Goal: Check status: Check status

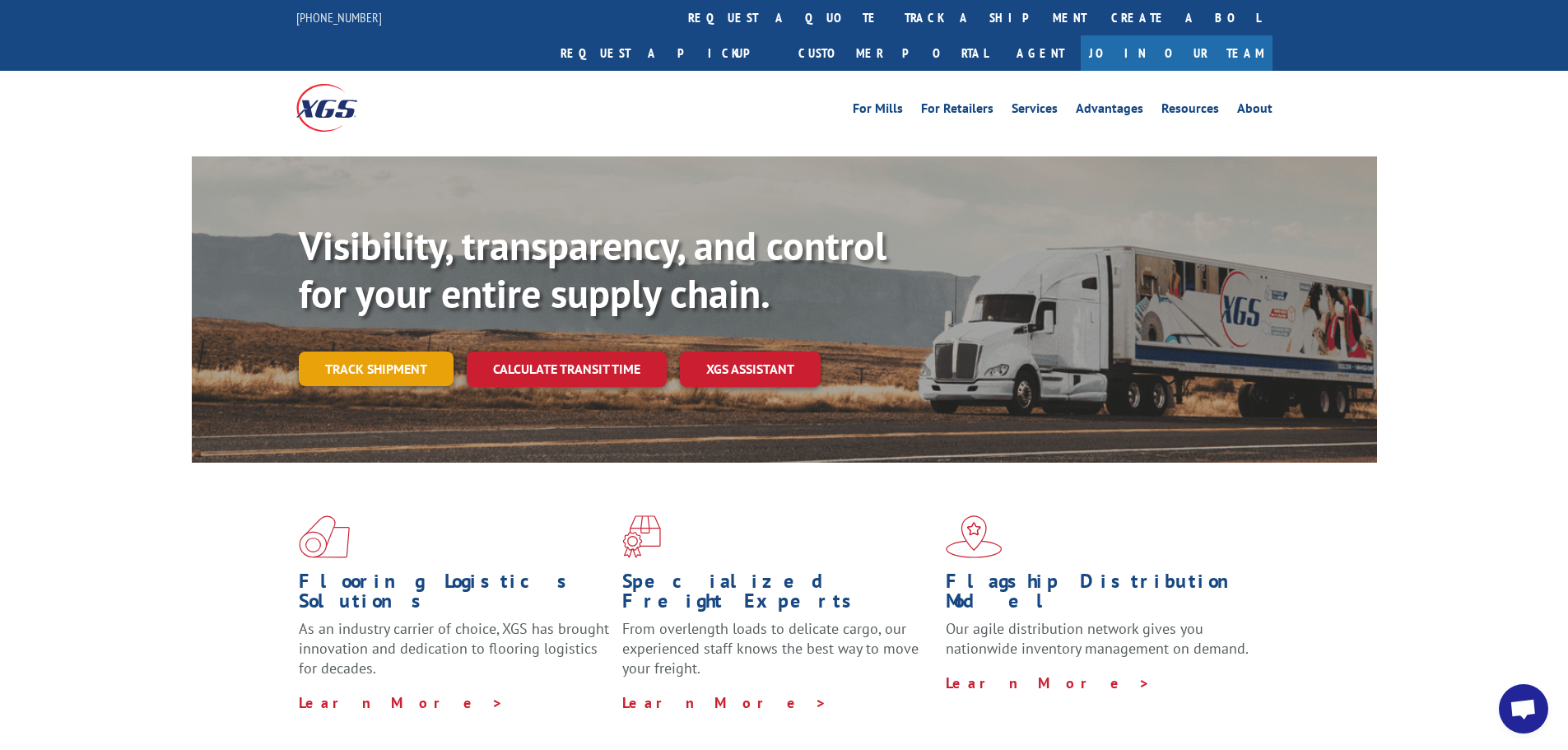
click at [368, 351] on link "Track shipment" at bounding box center [376, 368] width 155 height 35
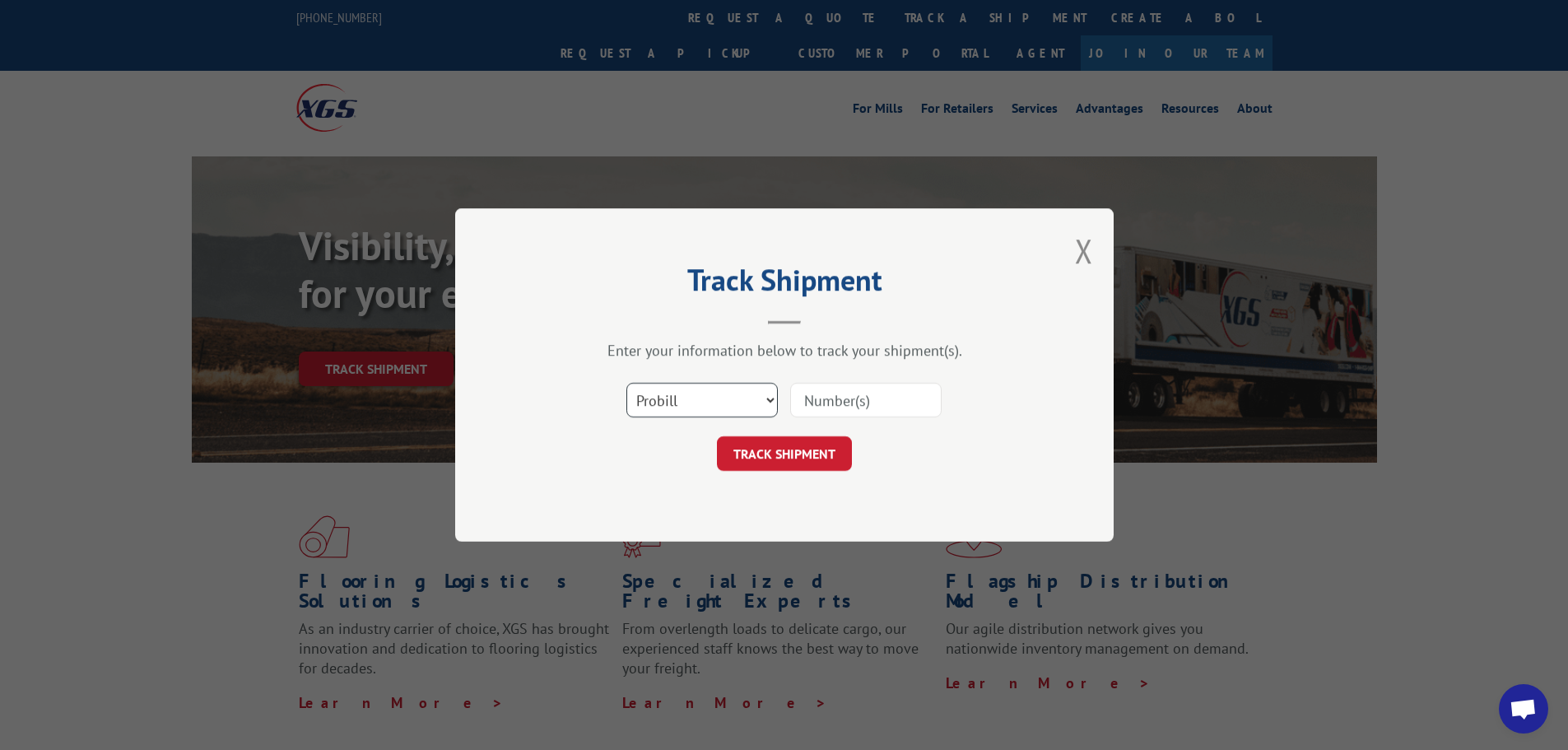
click at [695, 412] on select "Select category... Probill BOL PO" at bounding box center [702, 400] width 151 height 35
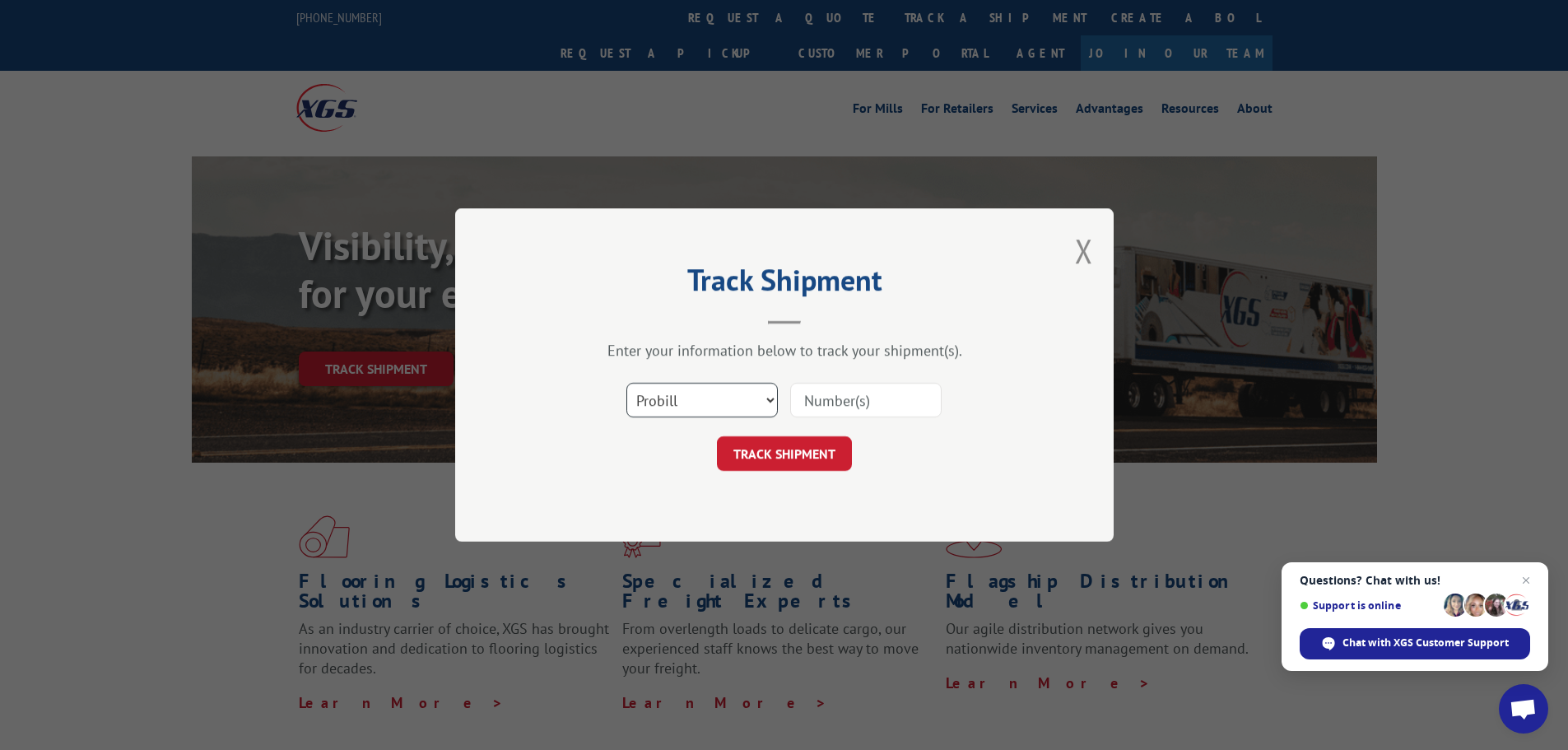
select select "bol"
click at [626, 383] on select "Select category... Probill BOL PO" at bounding box center [702, 400] width 151 height 35
click at [880, 398] on input at bounding box center [866, 400] width 151 height 35
paste input "7091071"
type input "7091071"
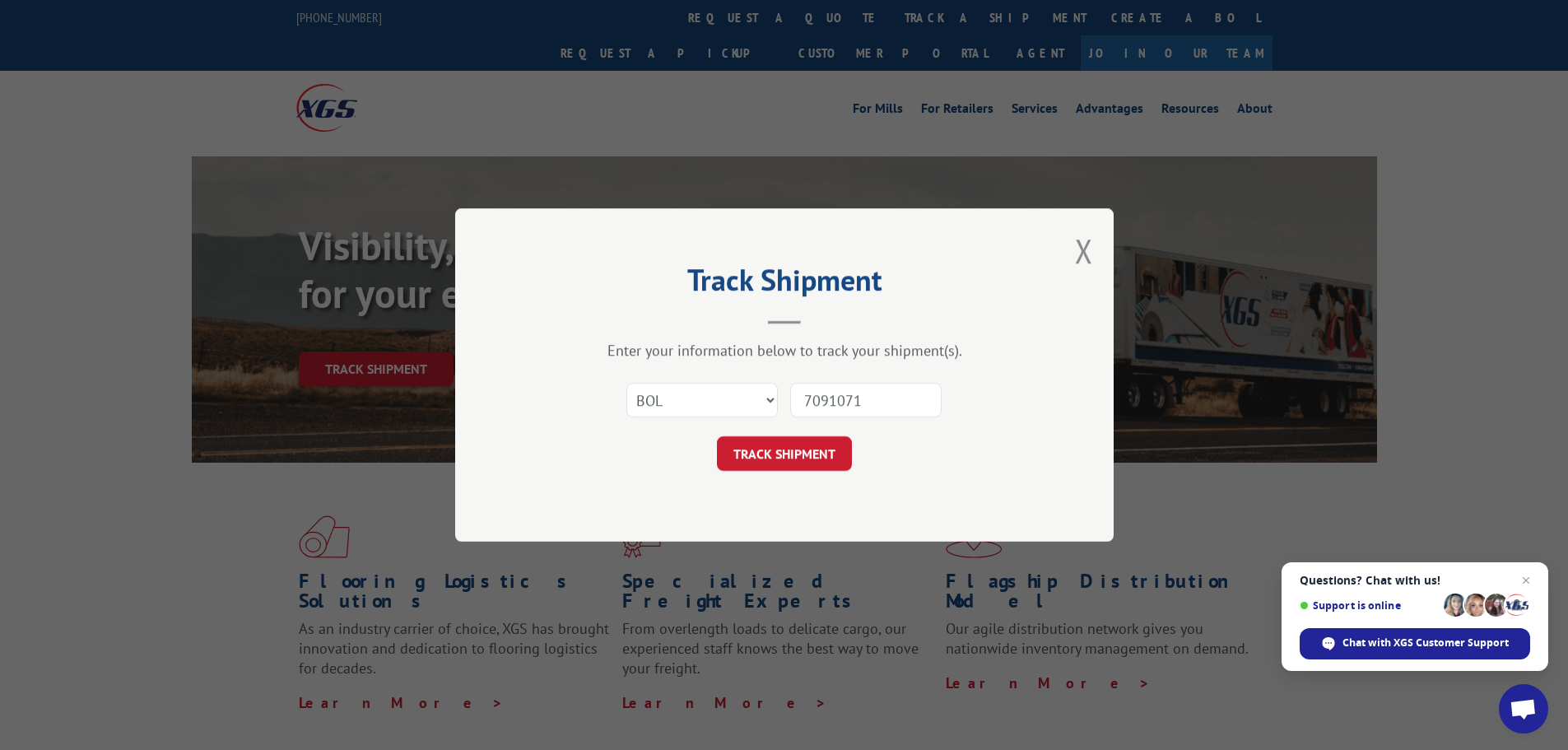
click at [754, 439] on button "TRACK SHIPMENT" at bounding box center [784, 453] width 135 height 35
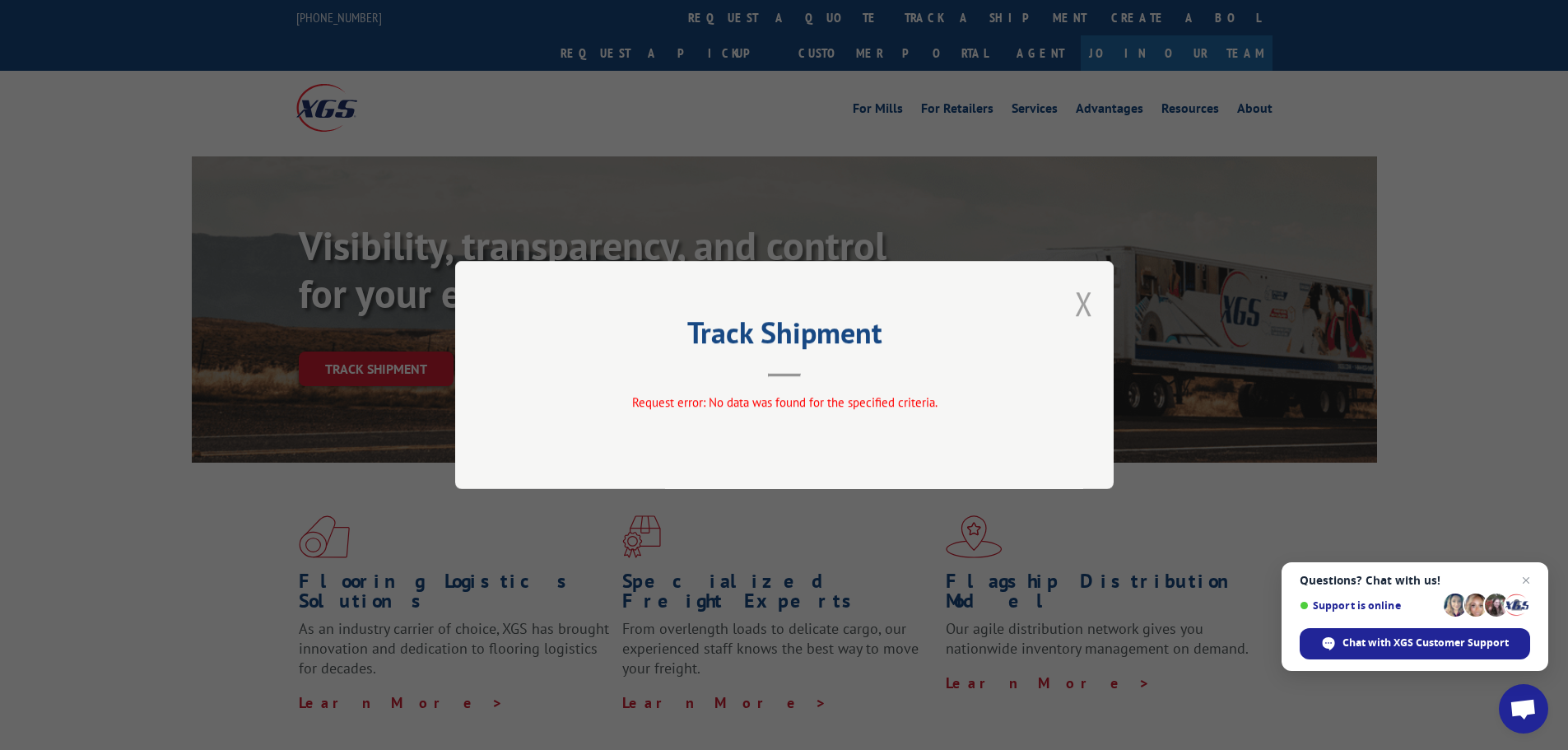
click at [1083, 303] on button "Close modal" at bounding box center [1084, 303] width 18 height 43
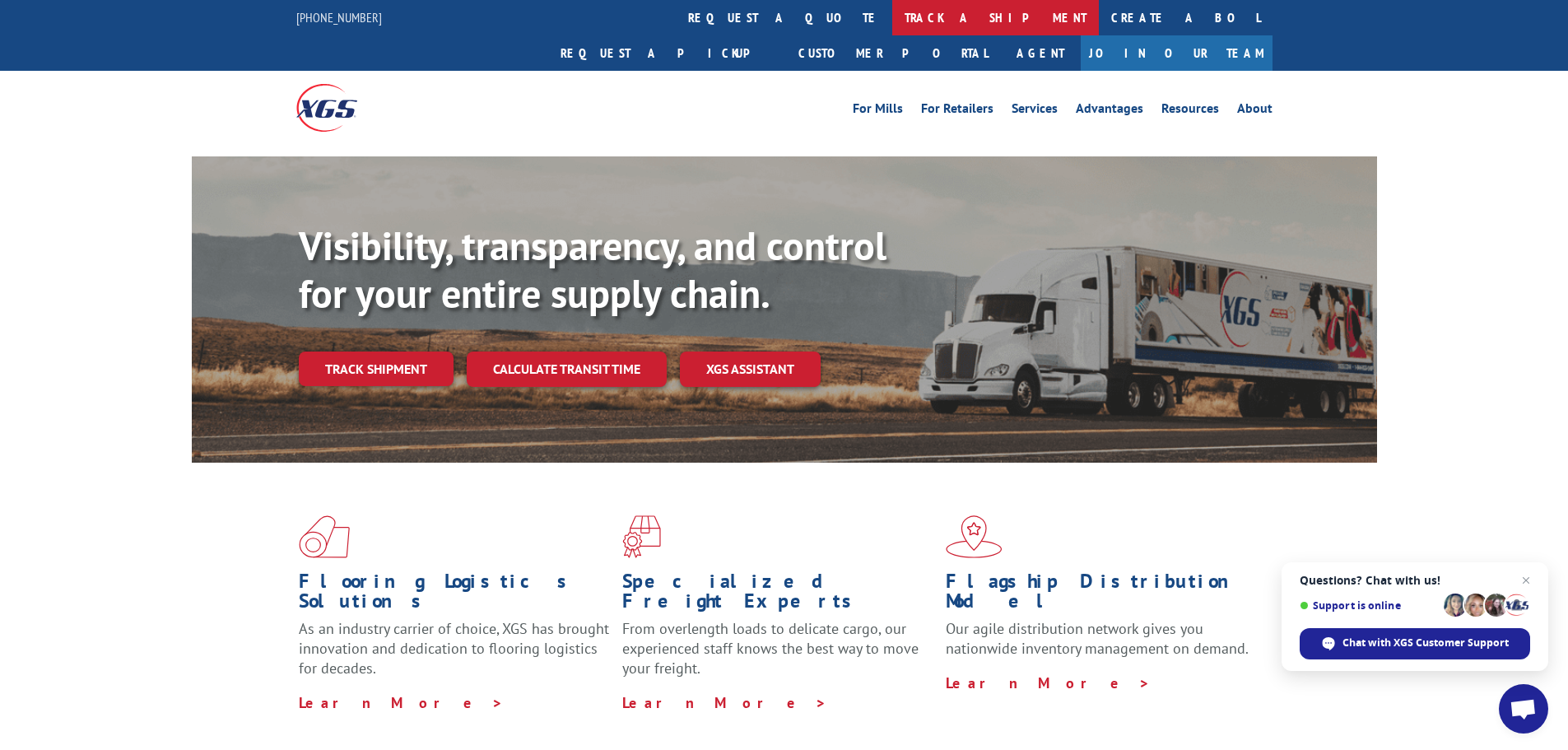
click at [892, 13] on link "track a shipment" at bounding box center [995, 18] width 207 height 36
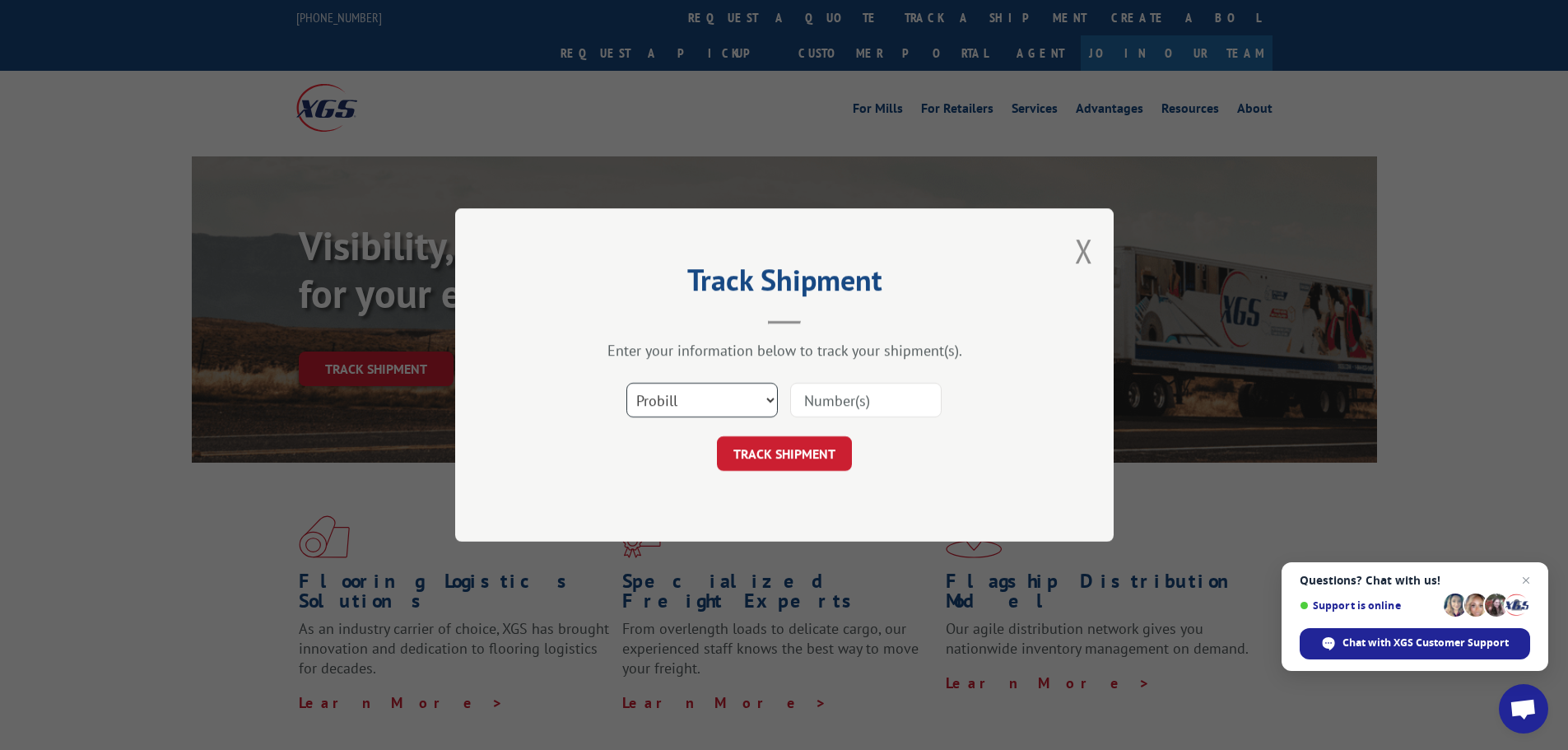
drag, startPoint x: 736, startPoint y: 395, endPoint x: 734, endPoint y: 404, distance: 9.2
click at [737, 395] on select "Select category... Probill BOL PO" at bounding box center [702, 400] width 151 height 35
select select "bol"
click at [626, 383] on select "Select category... Probill BOL PO" at bounding box center [702, 400] width 151 height 35
click at [820, 396] on input at bounding box center [866, 400] width 151 height 35
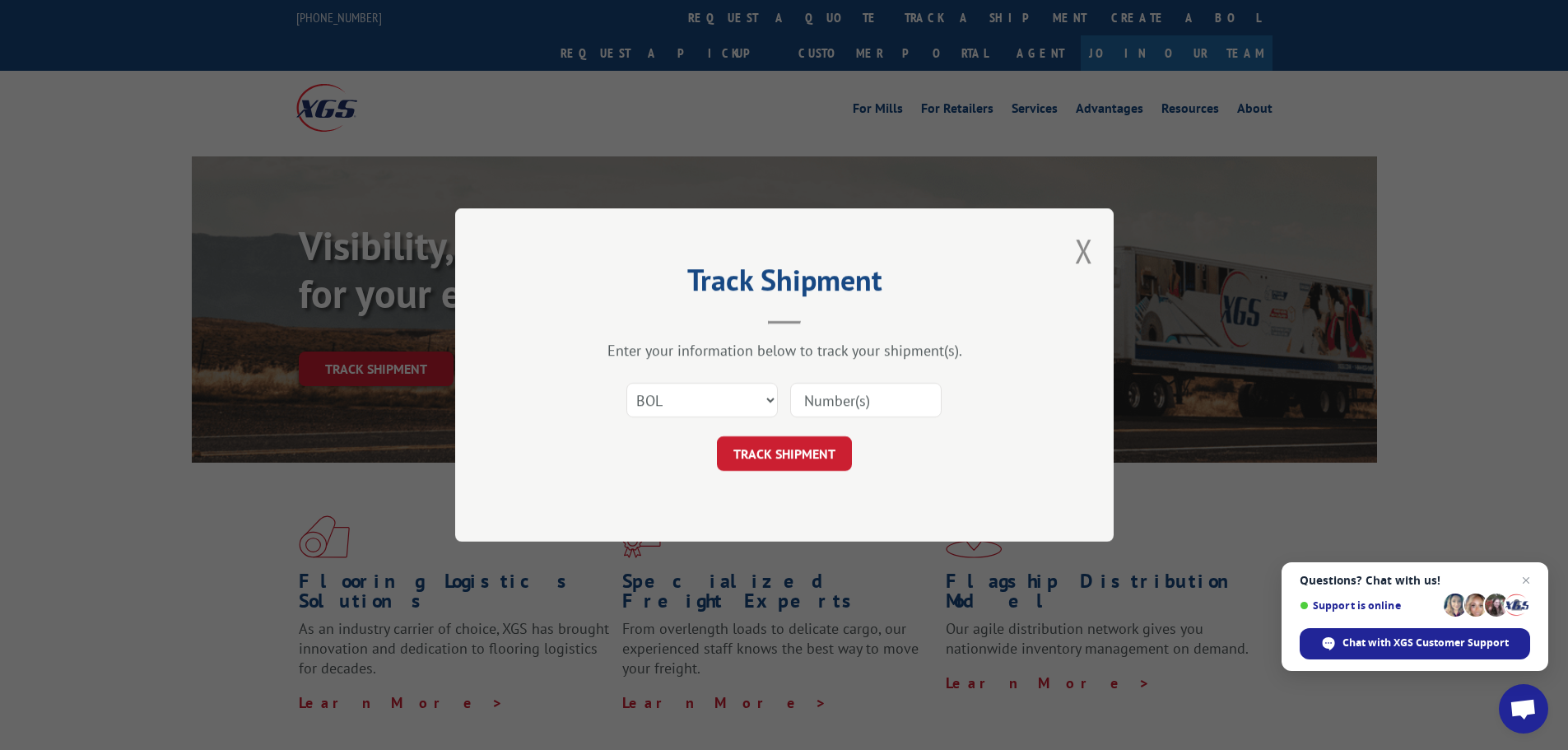
paste input "7091071"
type input "7091071"
click at [756, 455] on button "TRACK SHIPMENT" at bounding box center [784, 453] width 135 height 35
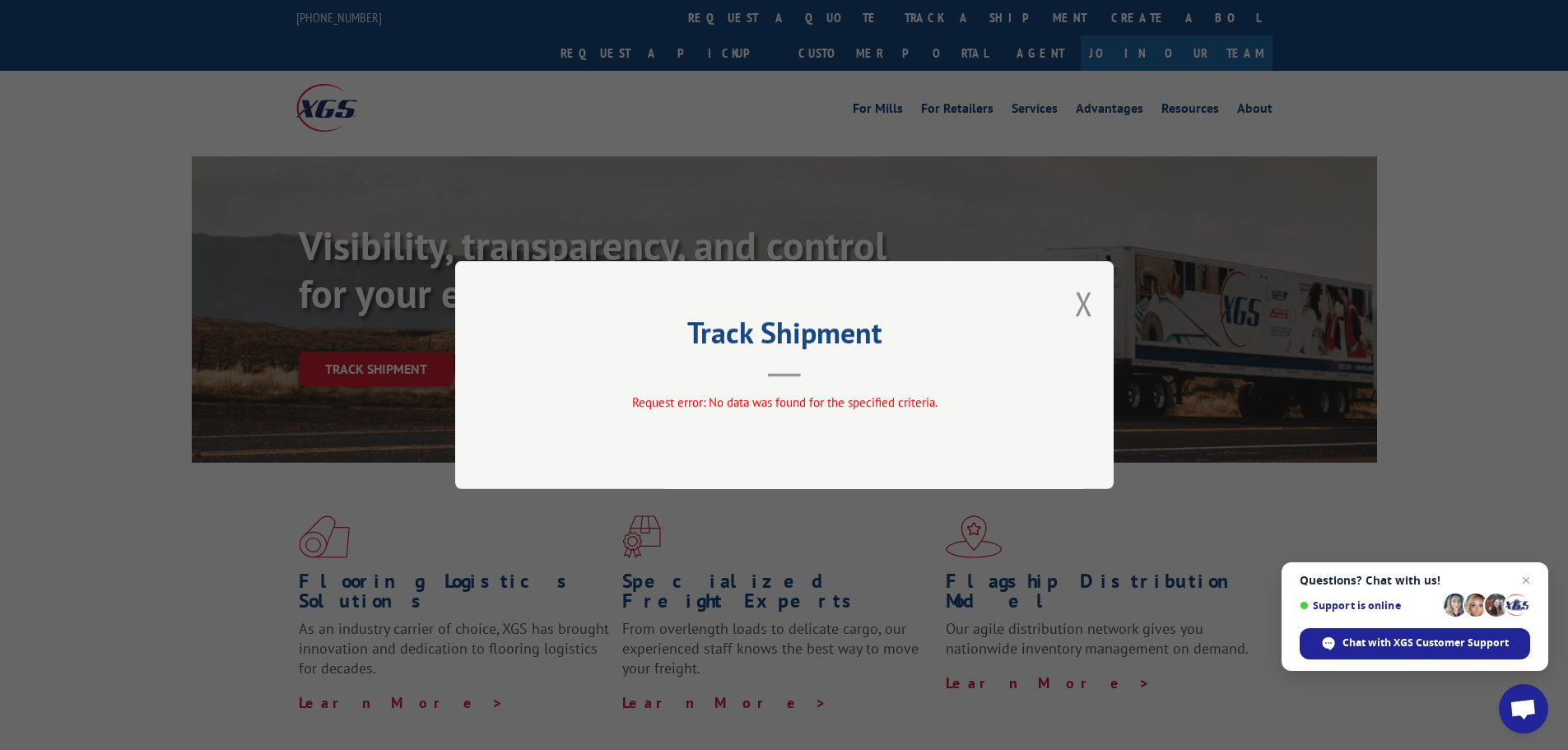
click at [1079, 306] on button "Close modal" at bounding box center [1084, 303] width 18 height 43
